Goal: Task Accomplishment & Management: Manage account settings

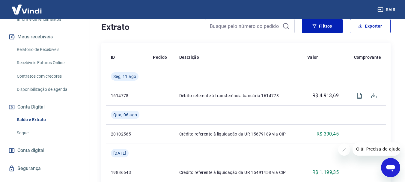
scroll to position [131, 0]
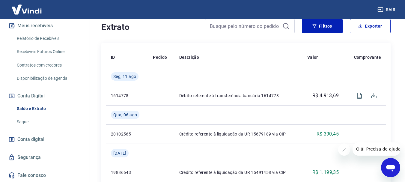
click at [18, 121] on link "Saque" at bounding box center [48, 122] width 68 height 12
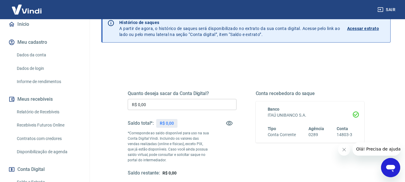
scroll to position [41, 0]
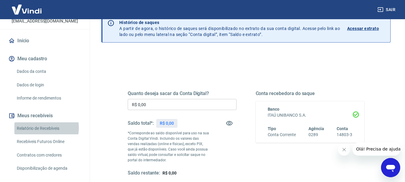
click at [36, 128] on link "Relatório de Recebíveis" at bounding box center [48, 128] width 68 height 12
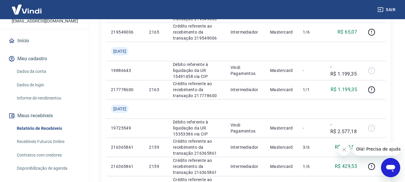
scroll to position [150, 0]
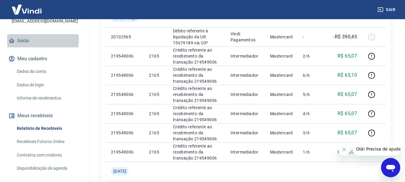
click at [23, 39] on link "Início" at bounding box center [44, 40] width 75 height 13
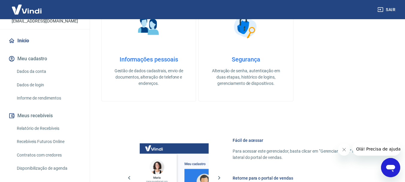
scroll to position [29, 0]
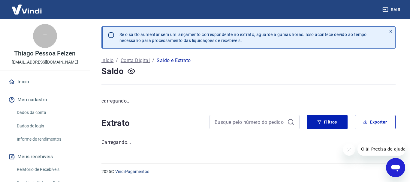
click at [351, 148] on div at bounding box center [374, 149] width 62 height 13
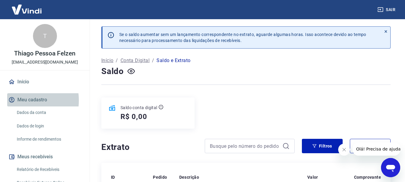
click at [21, 101] on button "Meu cadastro" at bounding box center [44, 99] width 75 height 13
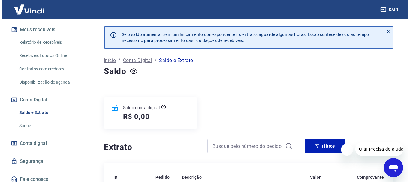
scroll to position [131, 0]
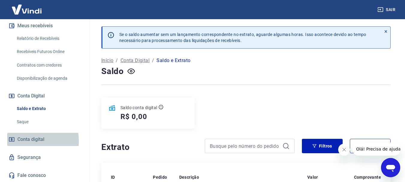
click at [26, 141] on span "Conta digital" at bounding box center [30, 139] width 27 height 8
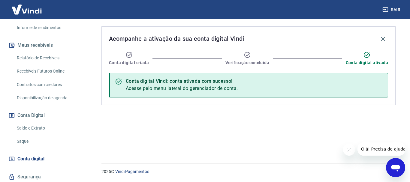
scroll to position [101, 0]
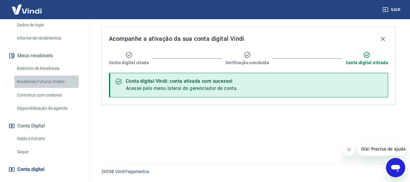
click at [42, 81] on link "Recebíveis Futuros Online" at bounding box center [48, 82] width 68 height 12
